Goal: Browse casually

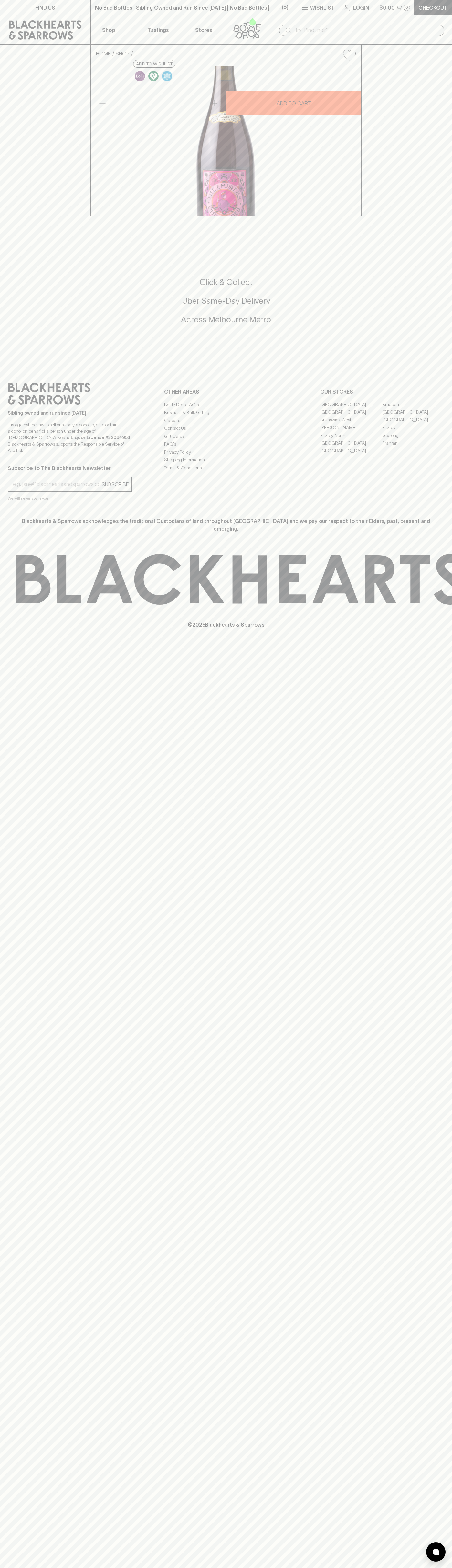
click at [157, 13] on div "| No Bad Bottles | Sibling Owned and Run Since [DATE] | No Bad Bottles | Siblin…" at bounding box center [180, 7] width 181 height 15
click at [437, 629] on p "© 2025 Blackhearts & Sparrows" at bounding box center [226, 616] width 452 height 24
click at [209, 1567] on html "FIND US | No Bad Bottles | Sibling Owned and Run Since [DATE] | No Bad Bottles …" at bounding box center [226, 784] width 452 height 1568
click at [4, 1448] on div "FIND US | No Bad Bottles | Sibling Owned and Run Since [DATE] | No Bad Bottles …" at bounding box center [226, 784] width 452 height 1568
